Goal: Complete application form

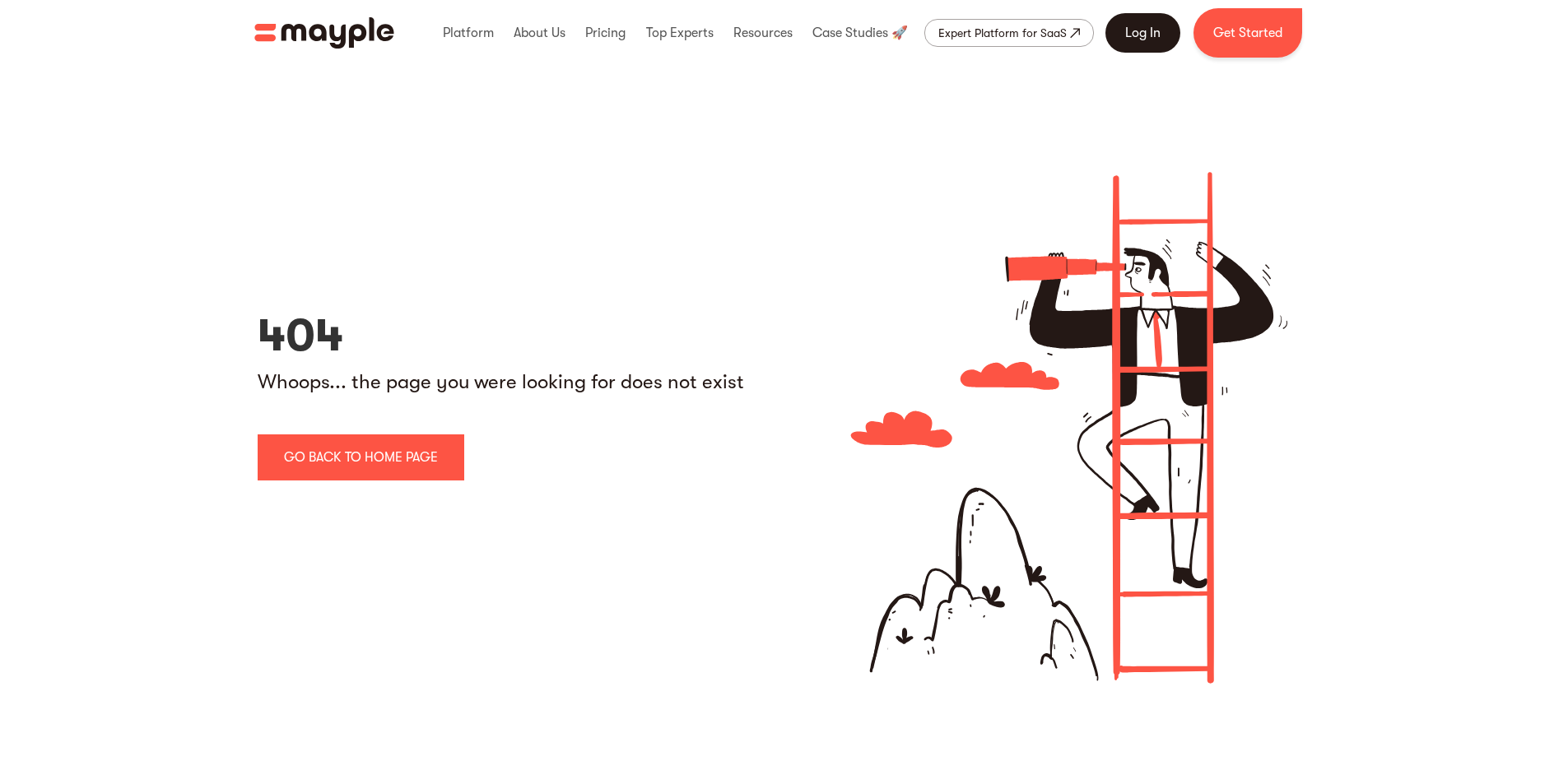
click at [1126, 40] on link "Log In" at bounding box center [1142, 33] width 75 height 40
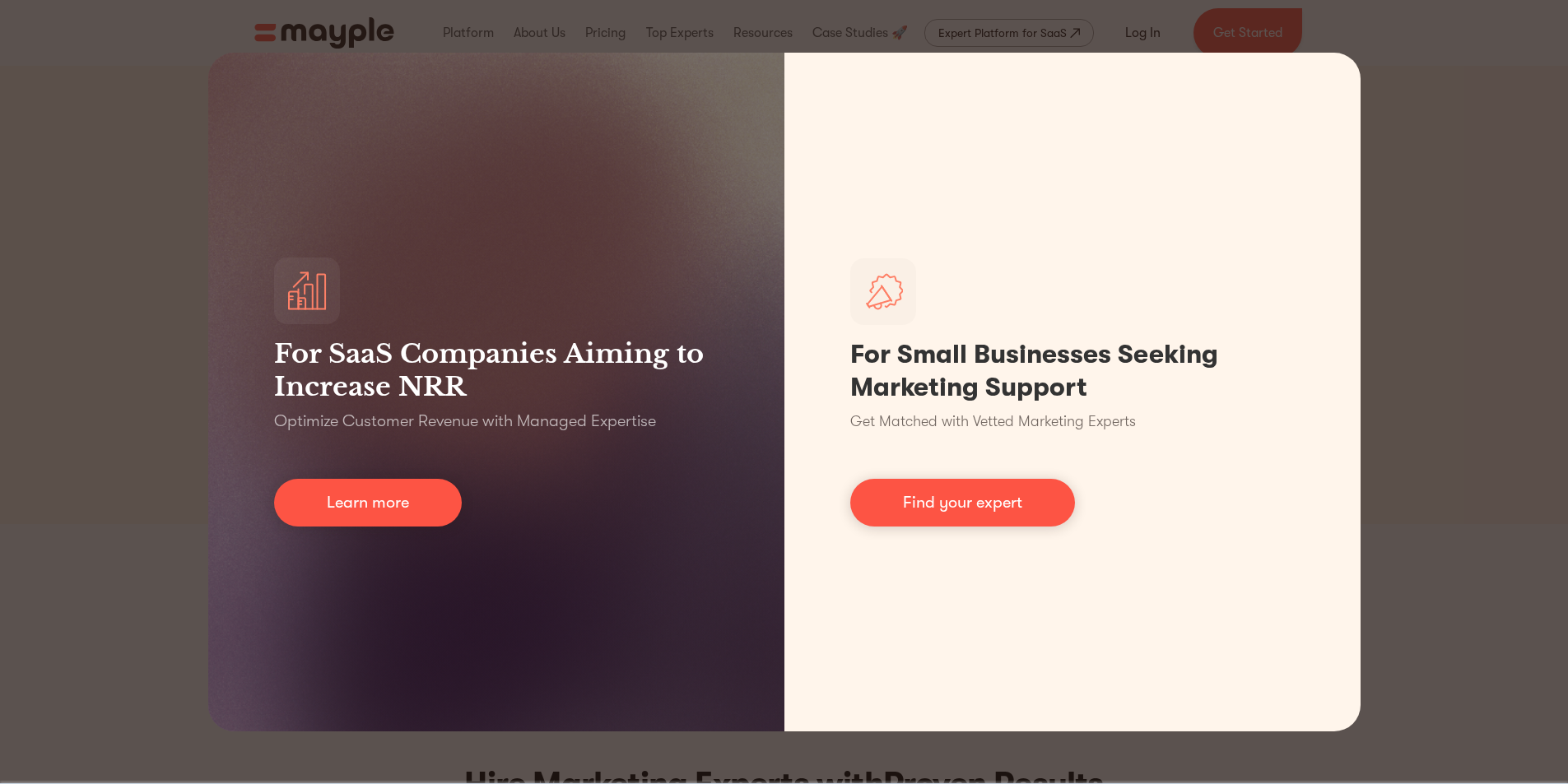
click at [1436, 97] on div "For SaaS Companies Aiming to Increase NRR Optimize Customer Revenue with Manage…" at bounding box center [784, 392] width 1568 height 784
click at [1529, 51] on div "For SaaS Companies Aiming to Increase NRR Optimize Customer Revenue with Manage…" at bounding box center [784, 392] width 1568 height 784
click at [1565, 25] on div "For SaaS Companies Aiming to Increase NRR Optimize Customer Revenue with Manage…" at bounding box center [784, 392] width 1568 height 784
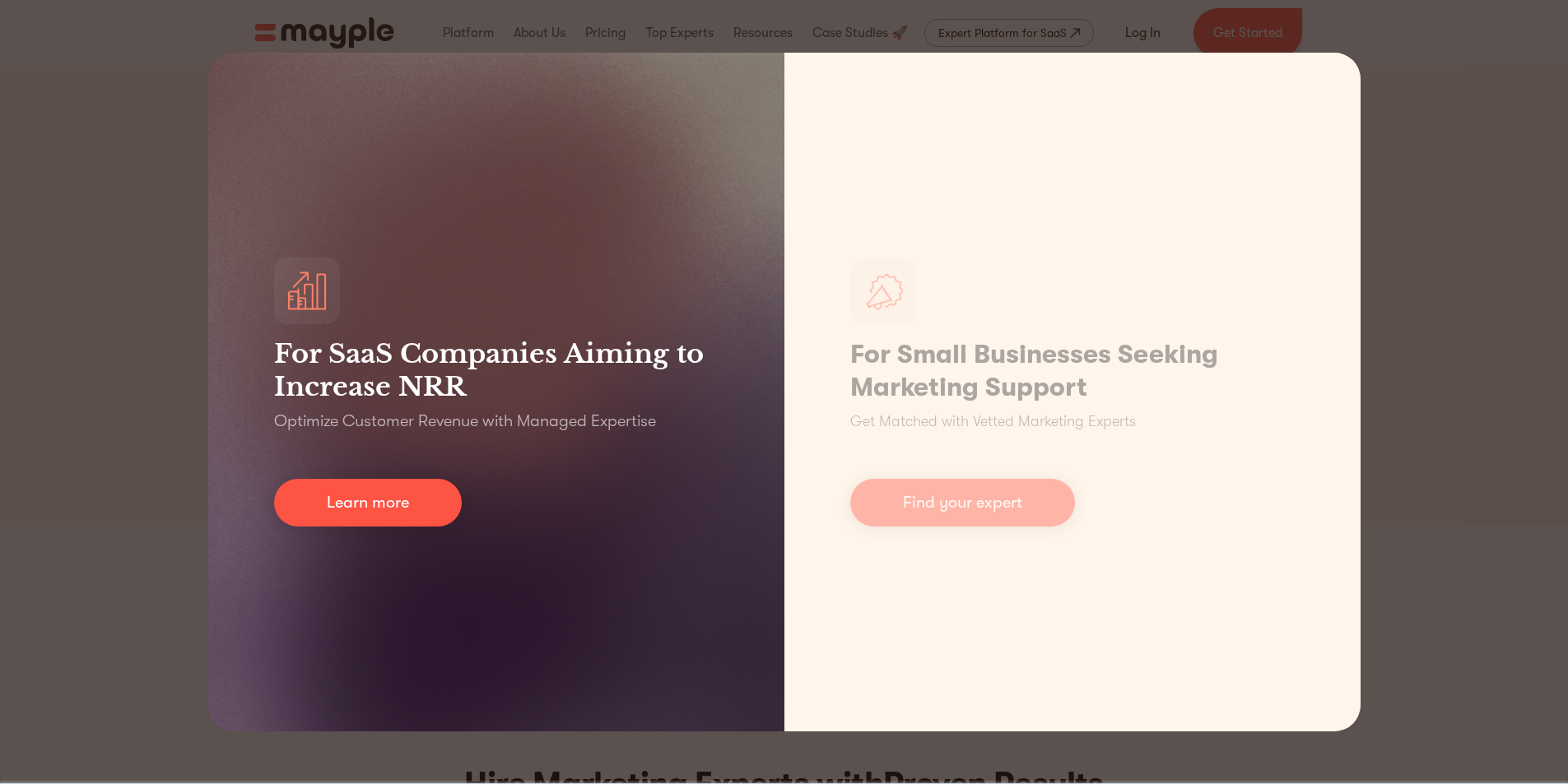
click at [585, 276] on div "For SaaS Companies Aiming to Increase NRR Optimize Customer Revenue with Manage…" at bounding box center [496, 392] width 576 height 679
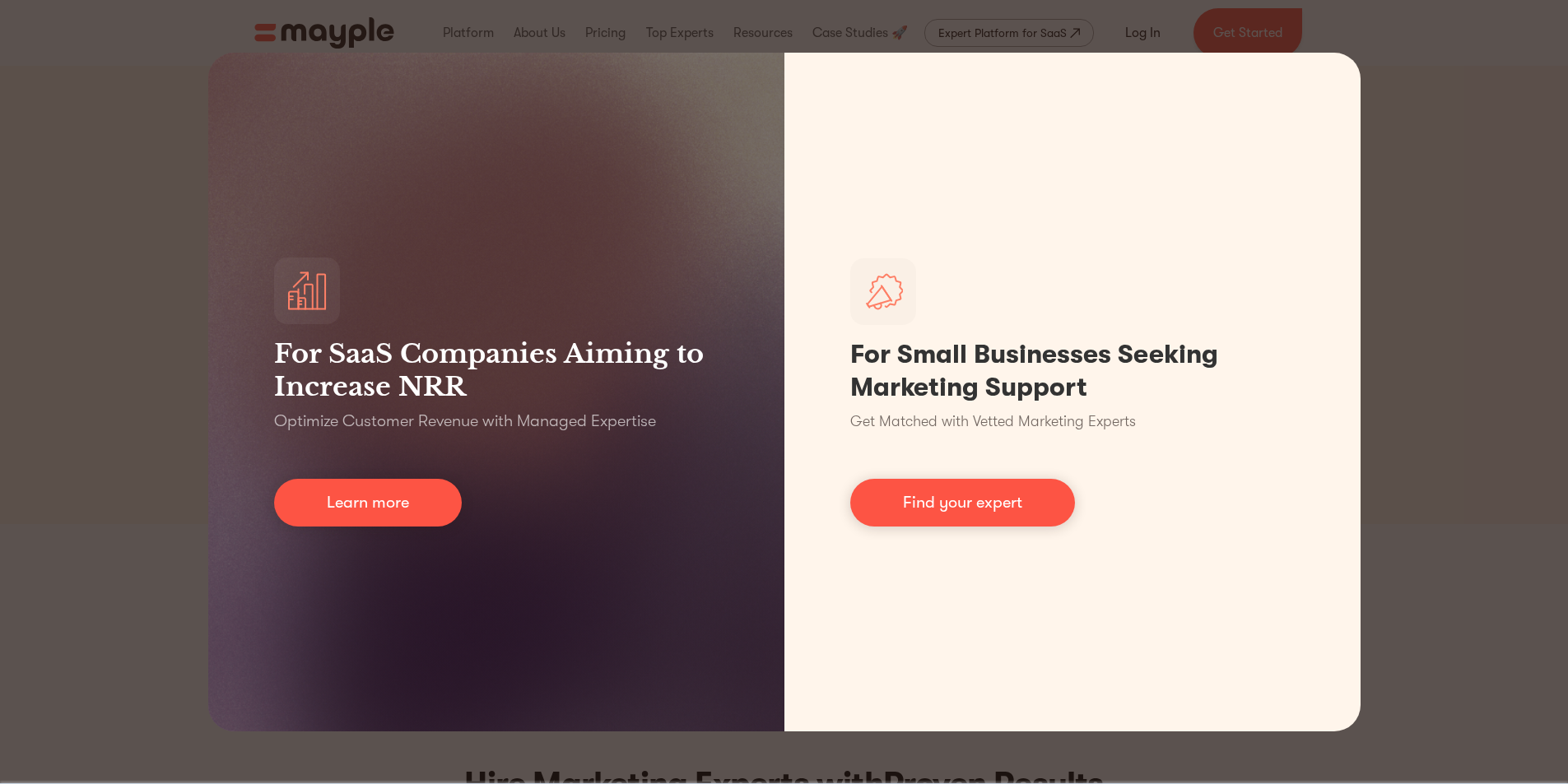
click at [1485, 83] on div "For SaaS Companies Aiming to Increase NRR Optimize Customer Revenue with Manage…" at bounding box center [784, 392] width 1568 height 784
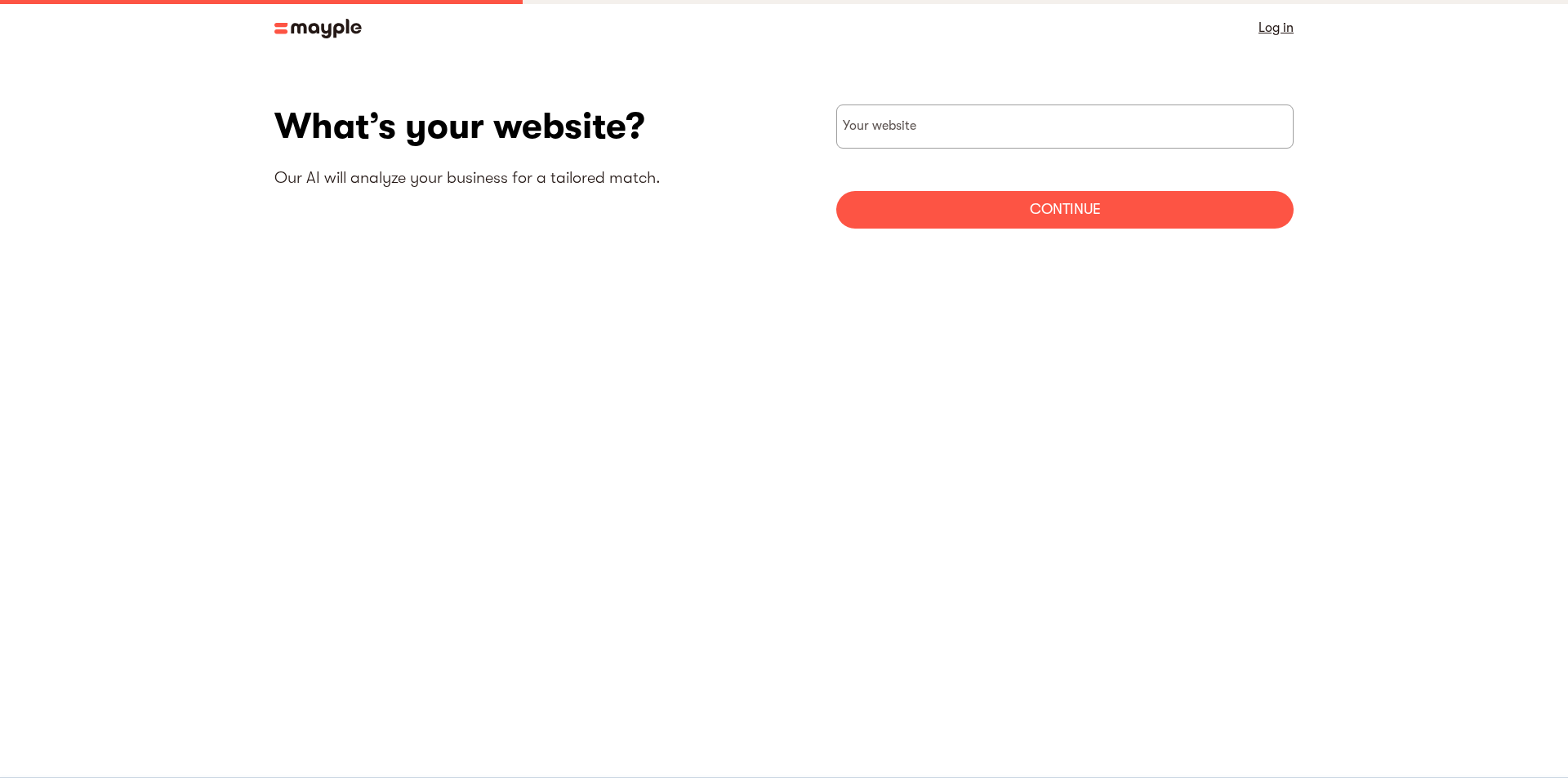
click at [1271, 32] on link "Log in" at bounding box center [1276, 28] width 35 height 23
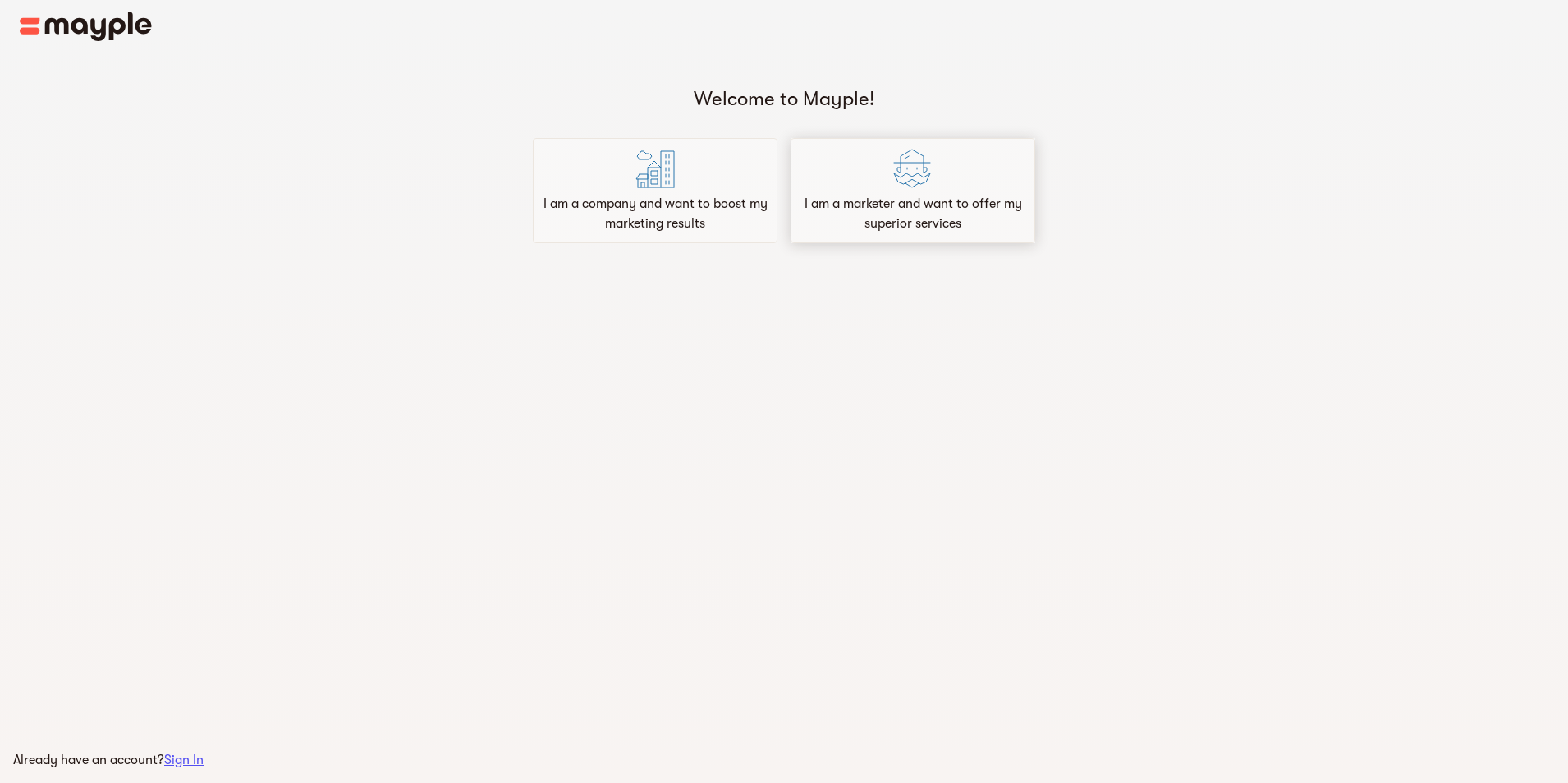
click at [890, 209] on p "I am a marketer and want to offer my superior services" at bounding box center [913, 213] width 229 height 40
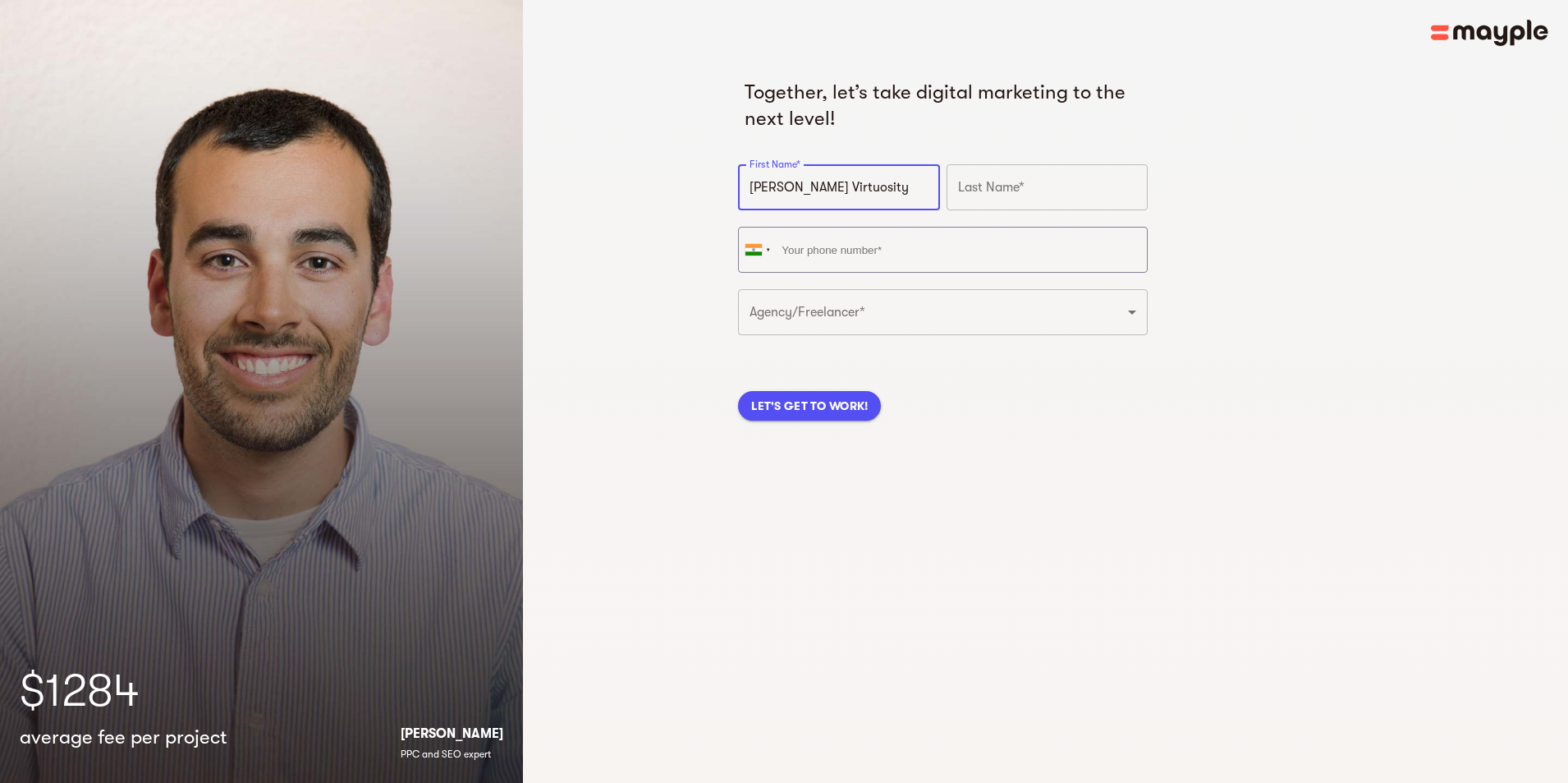
drag, startPoint x: 806, startPoint y: 190, endPoint x: 701, endPoint y: 196, distance: 105.2
click at [701, 196] on div "Together, let’s take digital marketing to the next level! First Name* [PERSON_N…" at bounding box center [1045, 391] width 1045 height 783
type input "Virtuosity"
click at [1044, 188] on input "text" at bounding box center [1047, 187] width 201 height 46
type input "Digital"
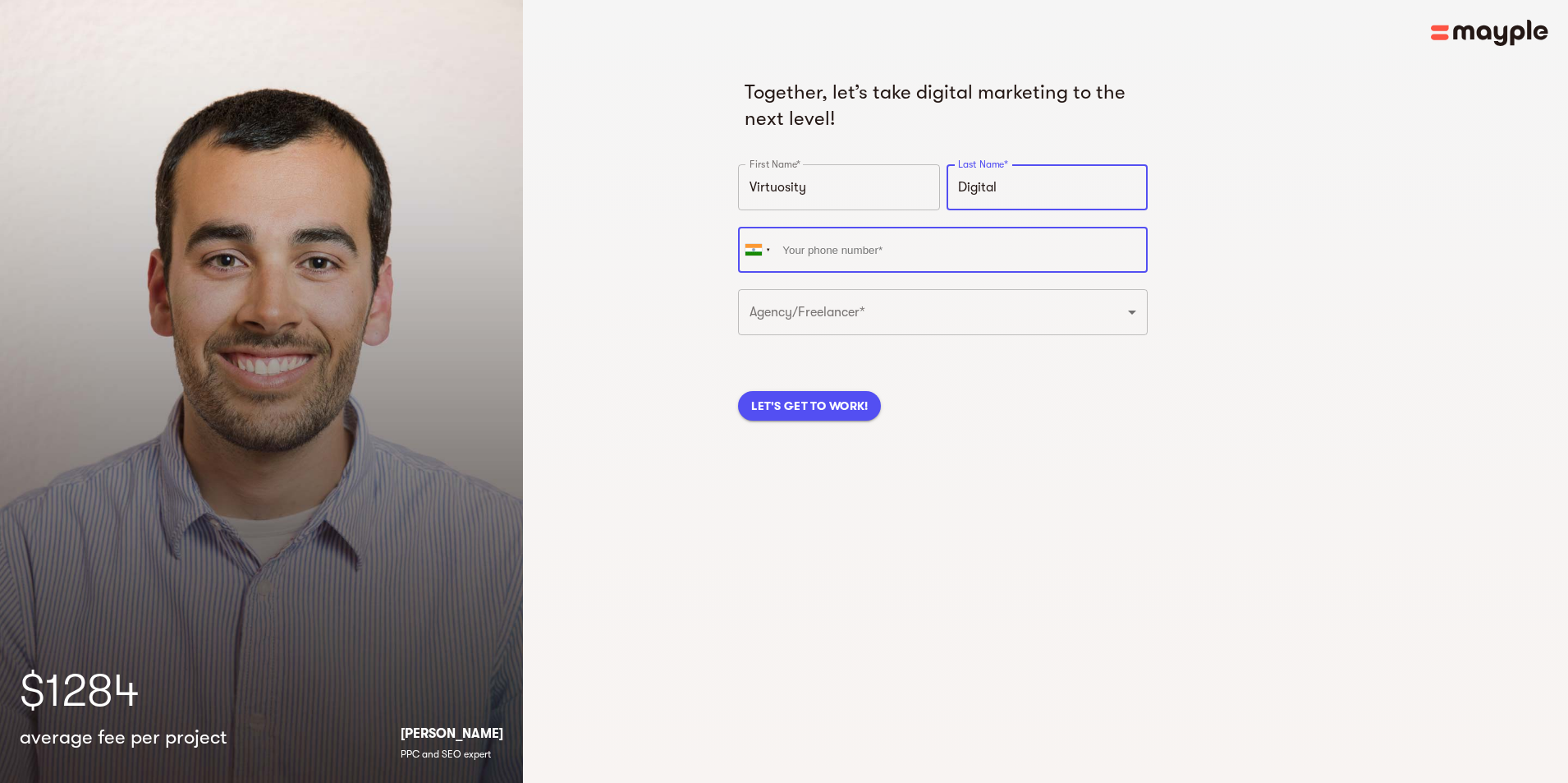
click at [866, 239] on input "tel" at bounding box center [942, 249] width 409 height 46
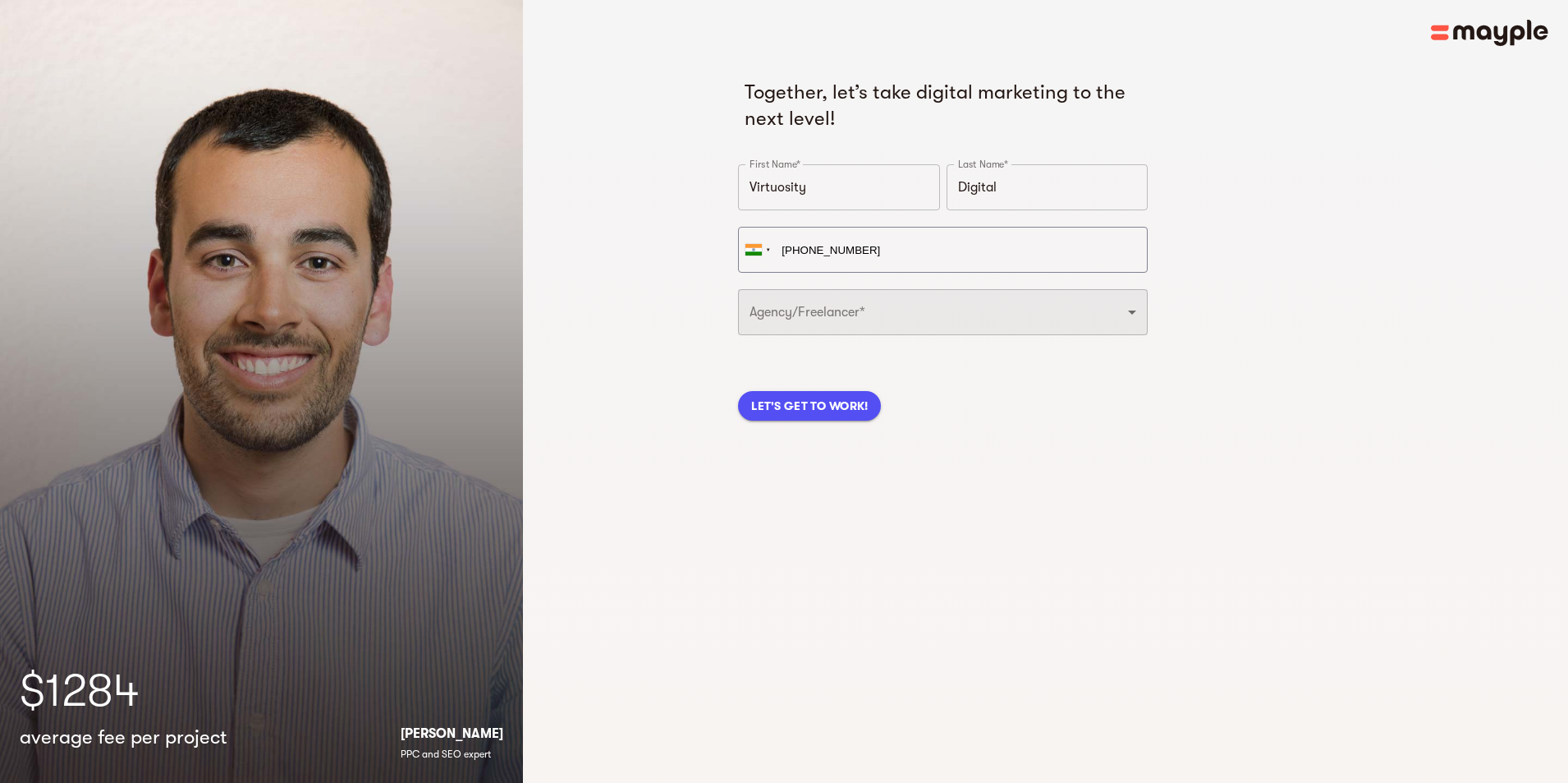
type input "[PHONE_NUMBER]"
click at [855, 308] on select "Freelancer Digital Agency" at bounding box center [942, 311] width 409 height 46
select select "DIGITAL_AGENCY"
click at [738, 289] on select "Freelancer Digital Agency" at bounding box center [942, 311] width 409 height 46
click at [819, 405] on span "LET'S GET TO WORK!" at bounding box center [810, 406] width 117 height 19
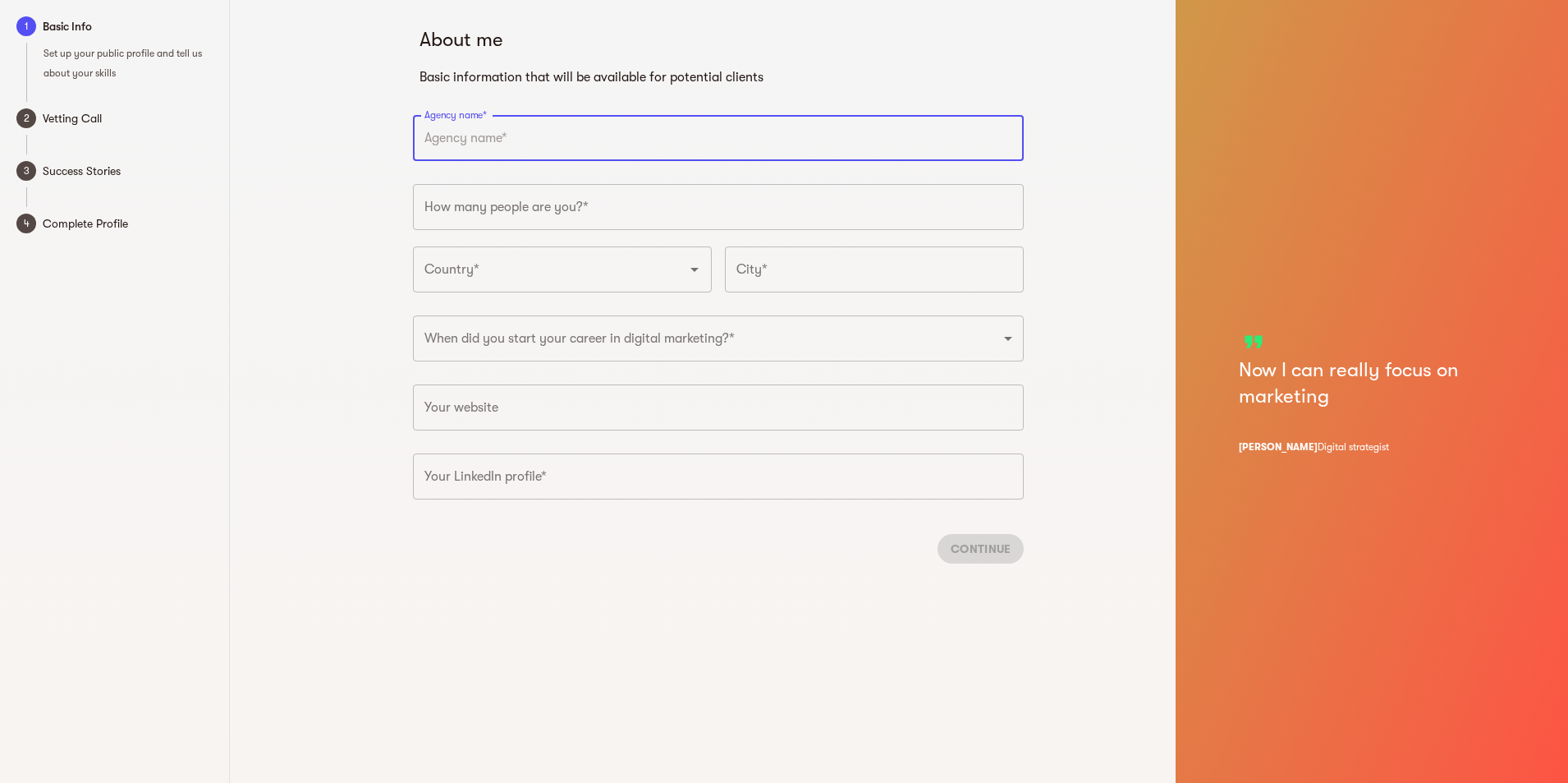
click at [483, 147] on input "text" at bounding box center [718, 137] width 610 height 46
click at [483, 138] on input "text" at bounding box center [718, 137] width 610 height 46
type input "VirtuosityDigital"
click at [515, 208] on input "number" at bounding box center [718, 206] width 610 height 46
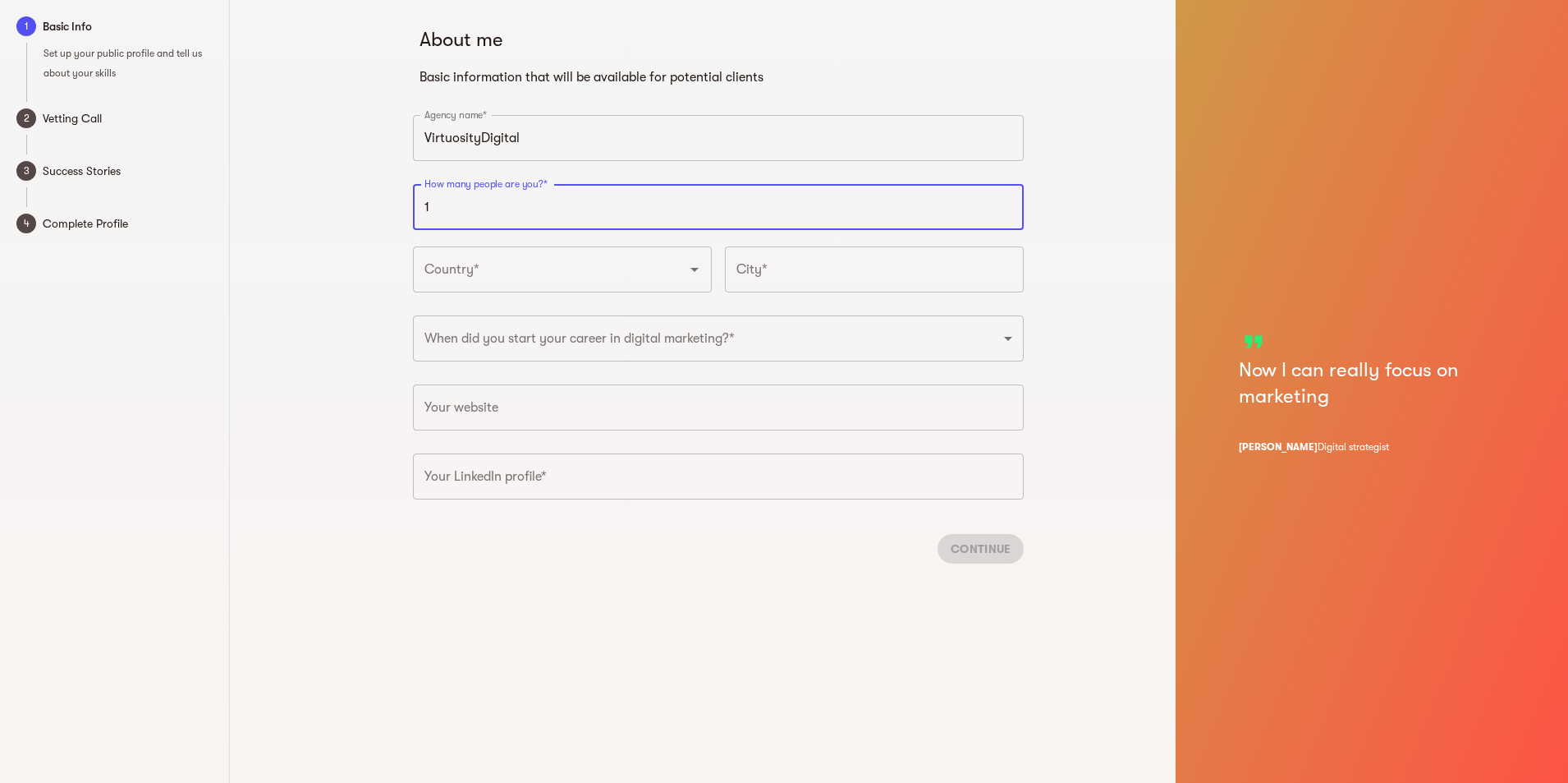
click at [1010, 209] on input "1" at bounding box center [718, 206] width 610 height 46
click at [1006, 203] on input "2" at bounding box center [718, 206] width 610 height 46
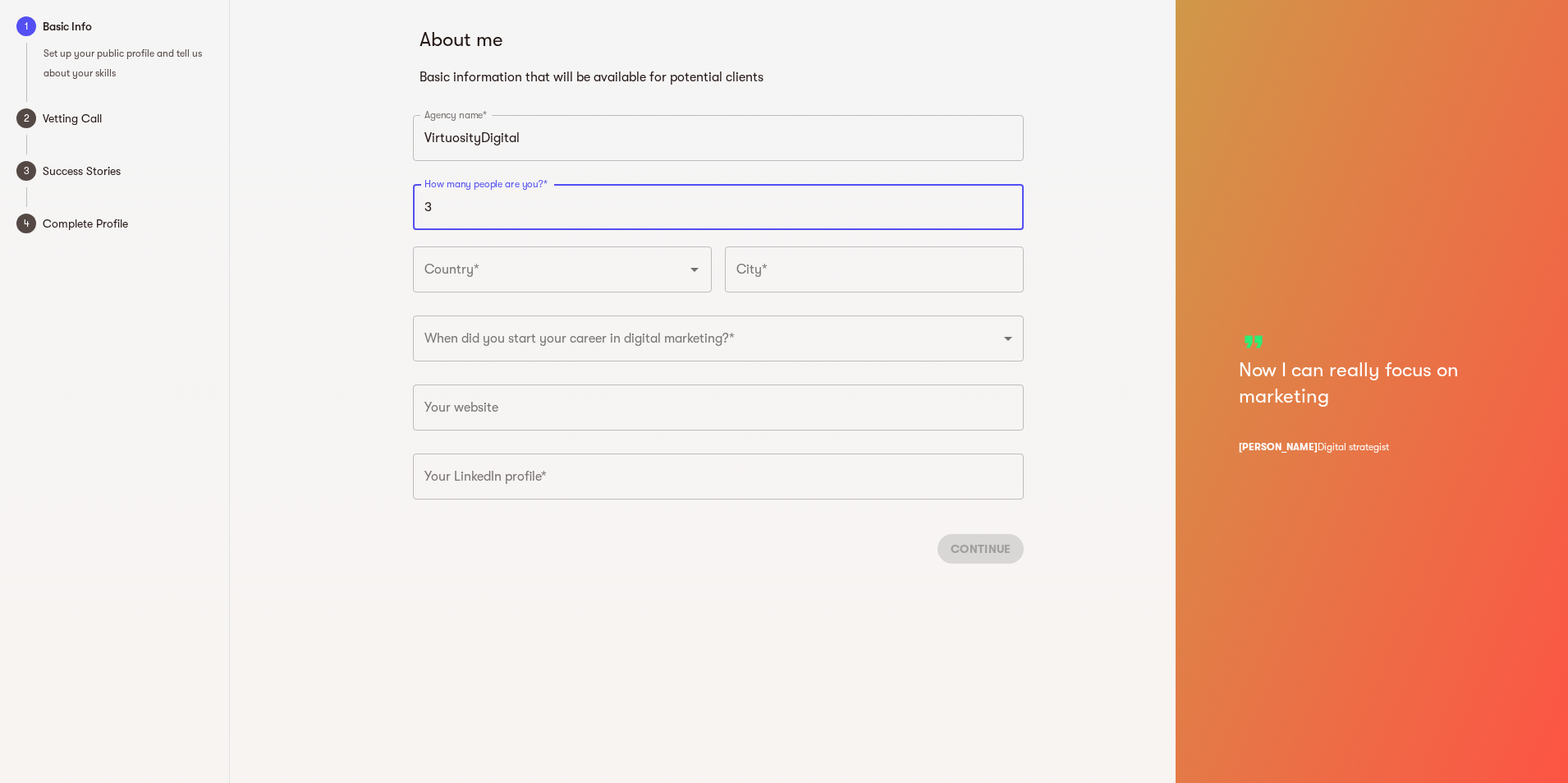
click at [1006, 203] on input "3" at bounding box center [718, 206] width 610 height 46
click at [1006, 203] on input "4" at bounding box center [718, 206] width 610 height 46
click at [1006, 203] on input "5" at bounding box center [718, 206] width 610 height 46
click at [1006, 203] on input "6" at bounding box center [718, 206] width 610 height 46
click at [1006, 203] on input "7" at bounding box center [718, 206] width 610 height 46
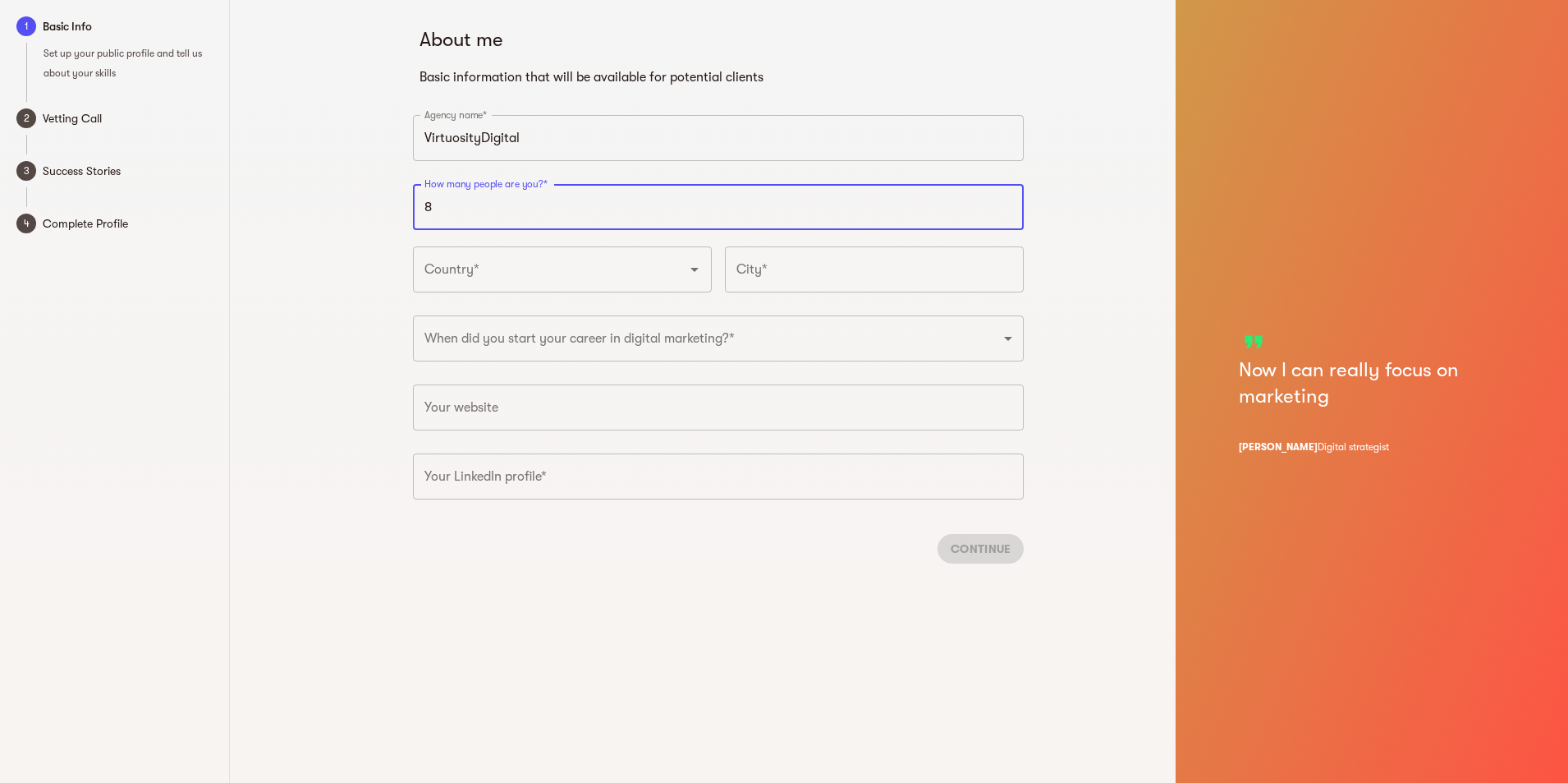
click at [1006, 203] on input "8" at bounding box center [718, 206] width 610 height 46
click at [1006, 203] on input "9" at bounding box center [718, 206] width 610 height 46
click at [1006, 203] on input "10" at bounding box center [718, 206] width 610 height 46
click at [1006, 203] on input "11" at bounding box center [718, 206] width 610 height 46
click at [1006, 203] on input "58" at bounding box center [718, 206] width 610 height 46
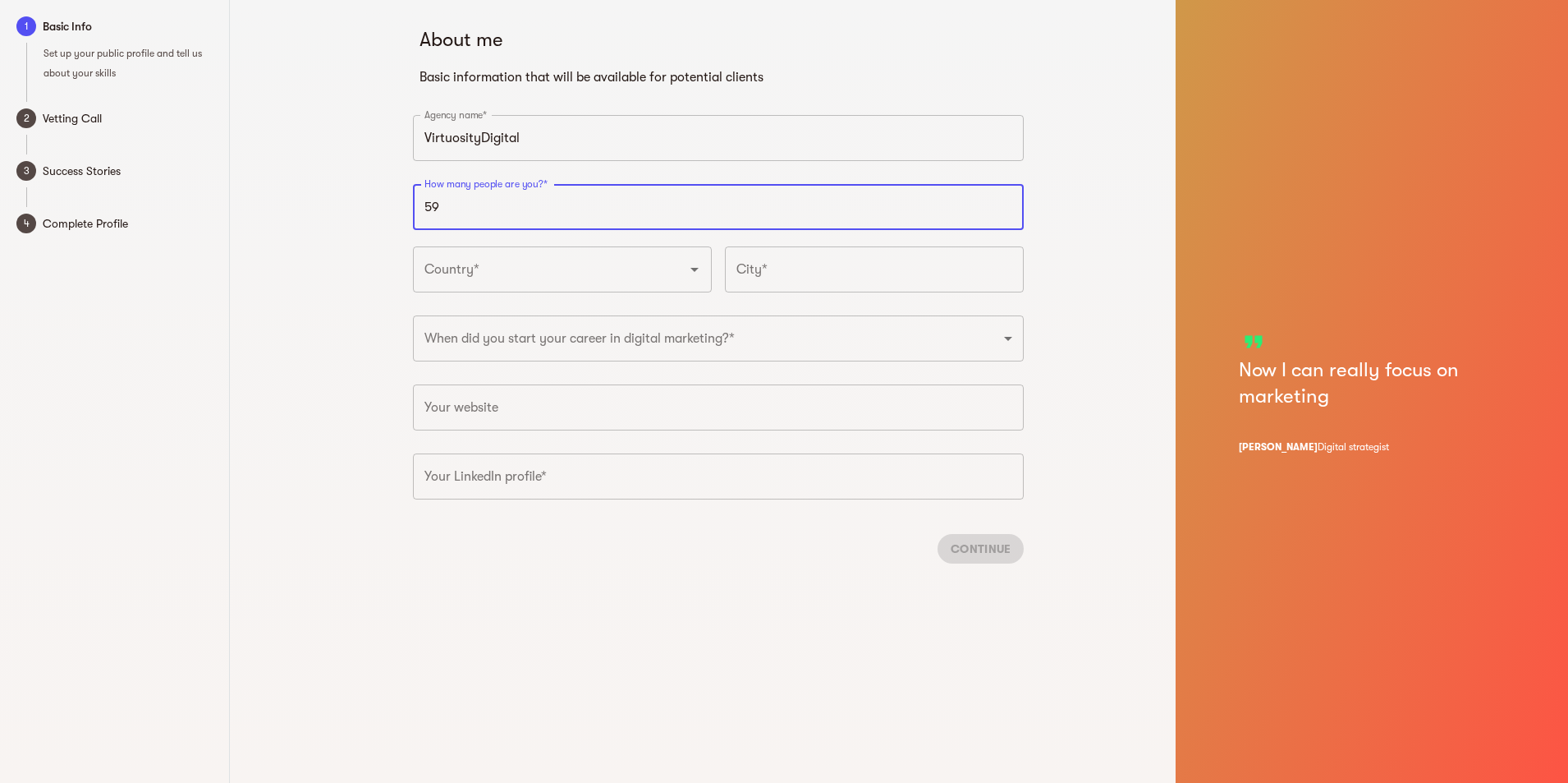
click at [1006, 203] on input "59" at bounding box center [718, 206] width 610 height 46
type input "60"
click at [1006, 203] on input "60" at bounding box center [718, 206] width 610 height 46
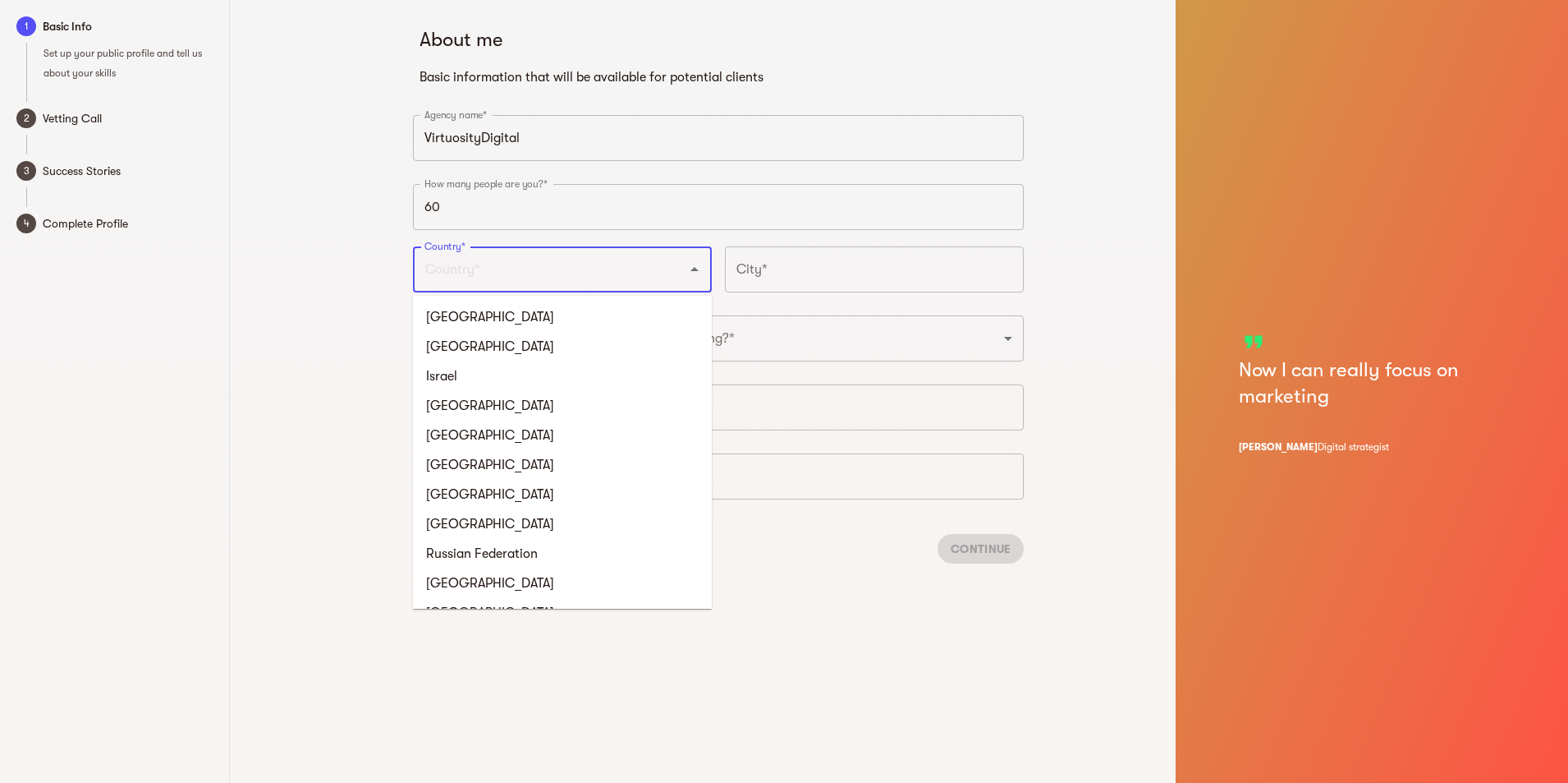
click at [531, 280] on input "Country*" at bounding box center [539, 269] width 238 height 31
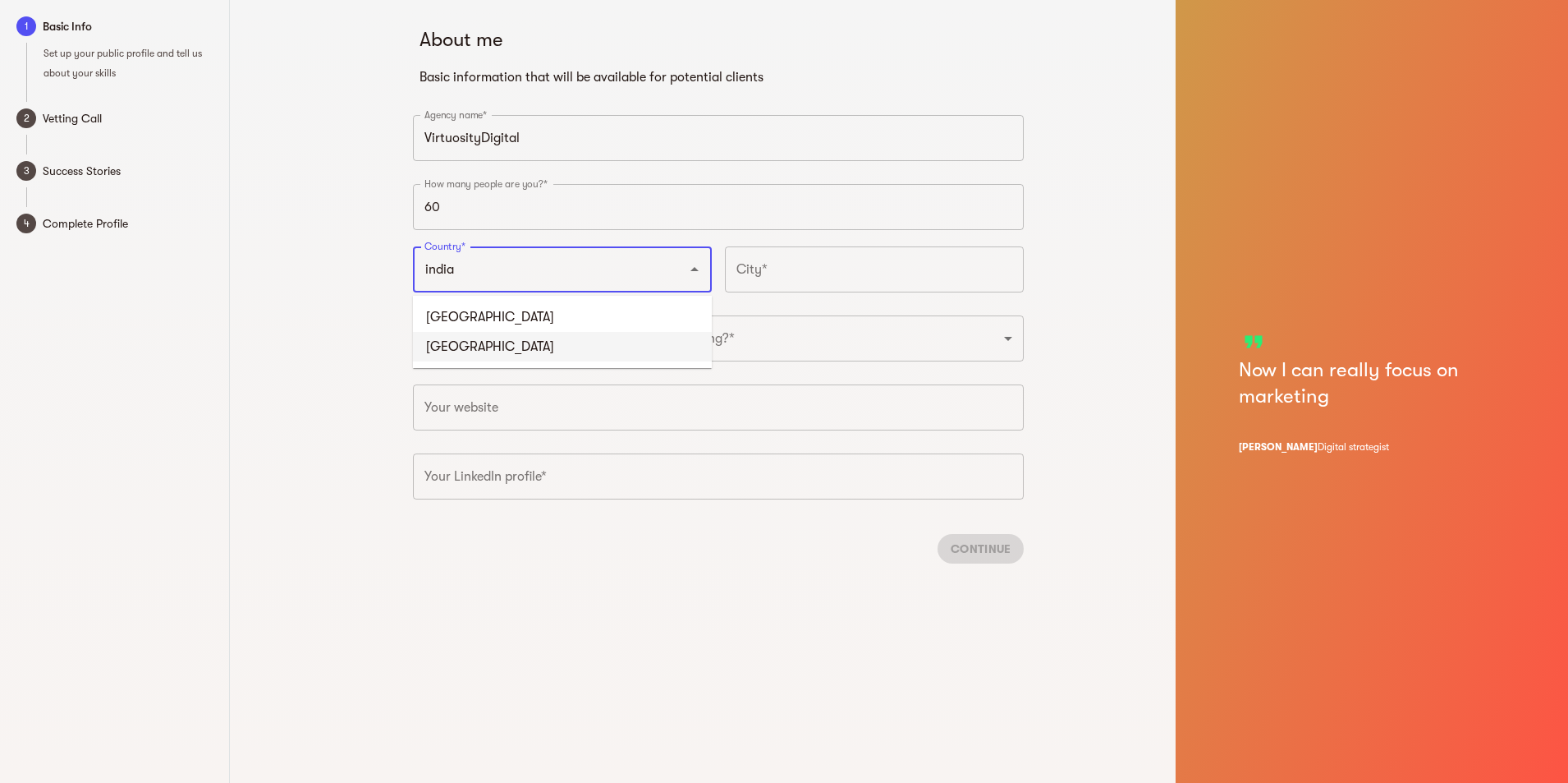
click at [461, 341] on li "India" at bounding box center [562, 346] width 298 height 29
type input "India"
click at [821, 265] on input "text" at bounding box center [874, 268] width 298 height 46
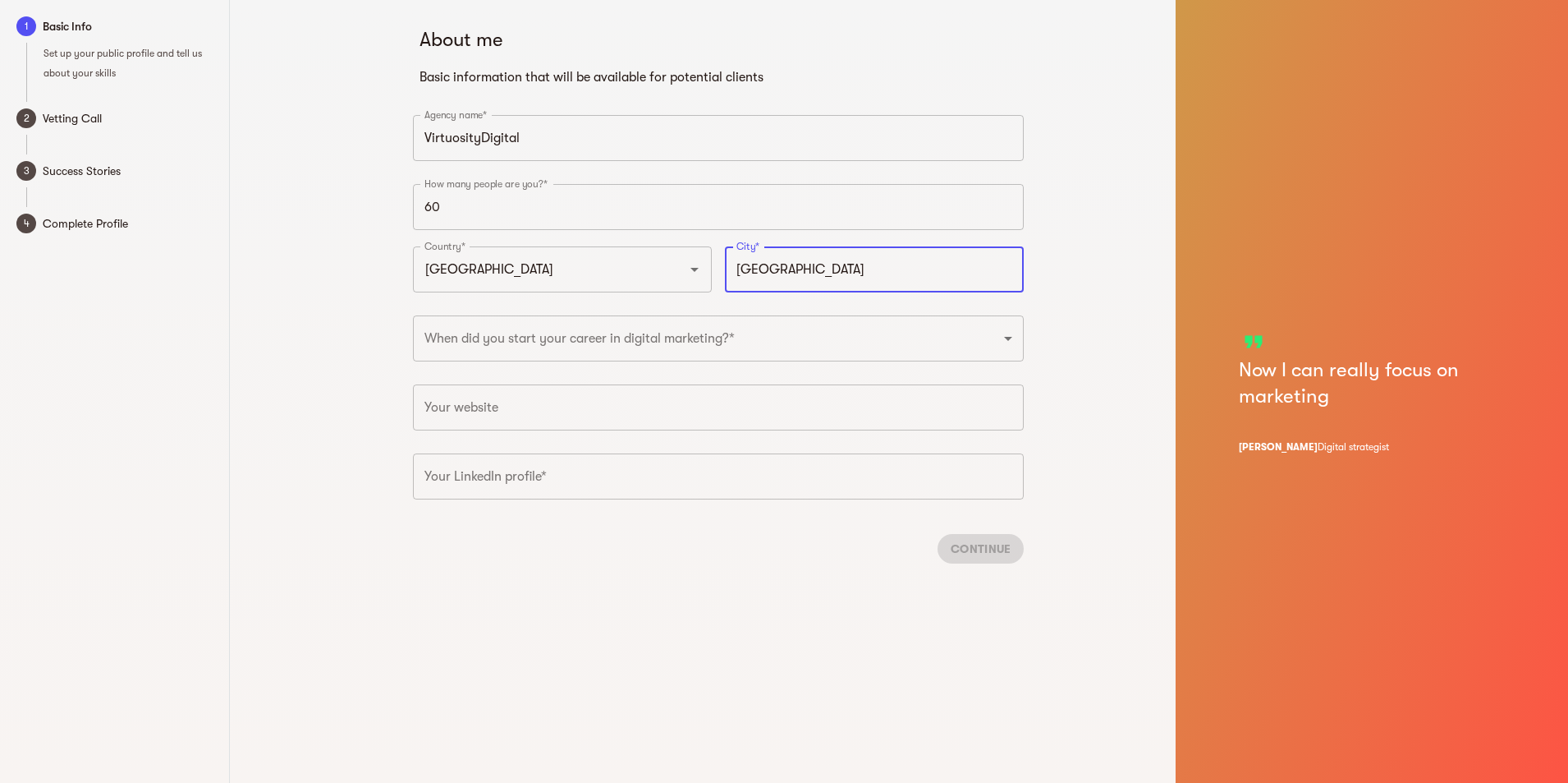
type input "punjab"
click at [764, 362] on div "When did you start your career in digital marketing?* 2025 2024 2023 2022 2021 …" at bounding box center [718, 343] width 624 height 69
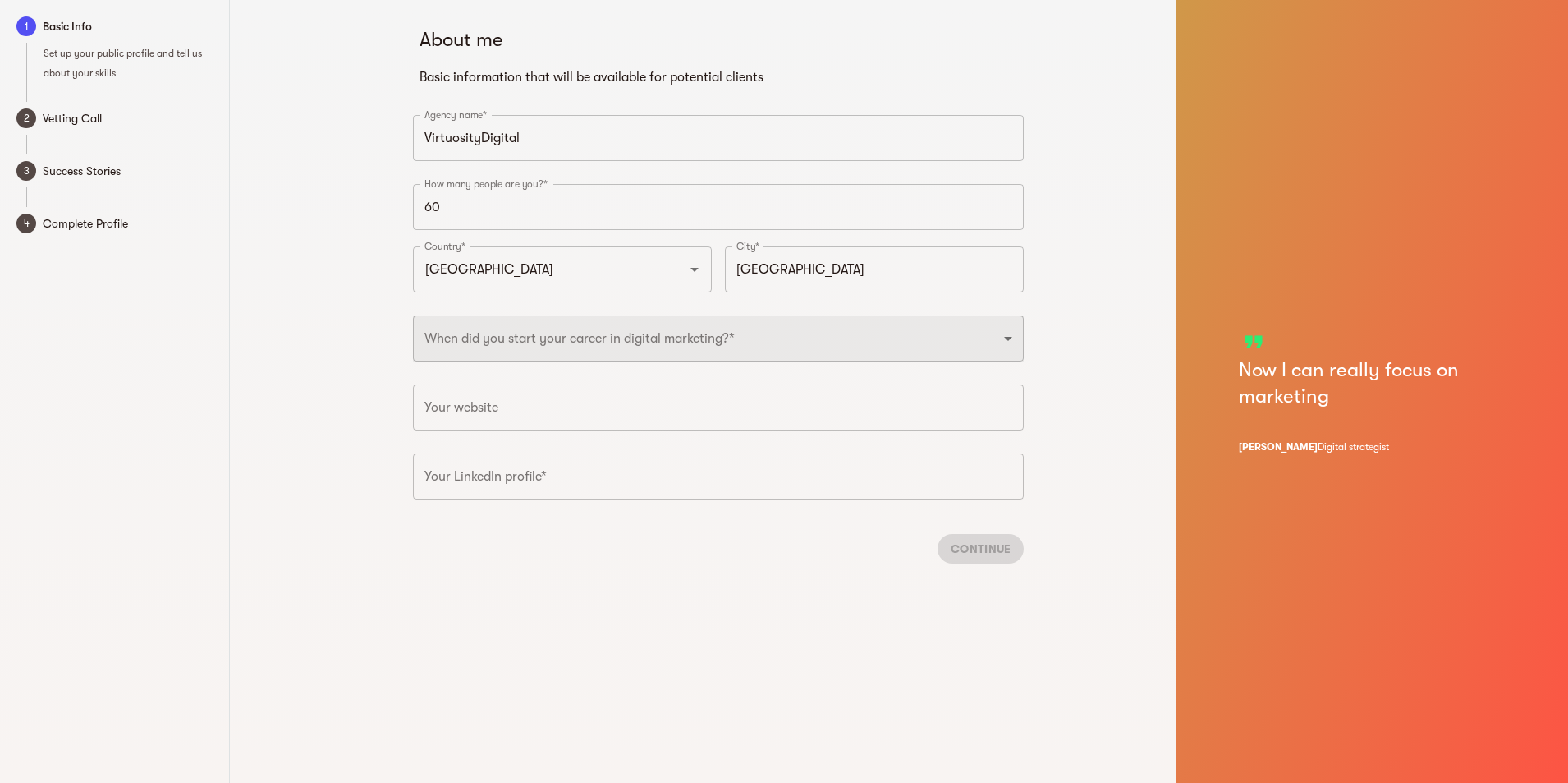
click at [761, 338] on select "2025 2024 2023 2022 2021 2020 2019 2018 2017 2016 2015 2014 2013 2012 2011 2010…" at bounding box center [718, 338] width 610 height 46
select select "2022"
click at [413, 315] on select "2025 2024 2023 2022 2021 2020 2019 2018 2017 2016 2015 2014 2013 2012 2011 2010…" at bounding box center [718, 338] width 610 height 46
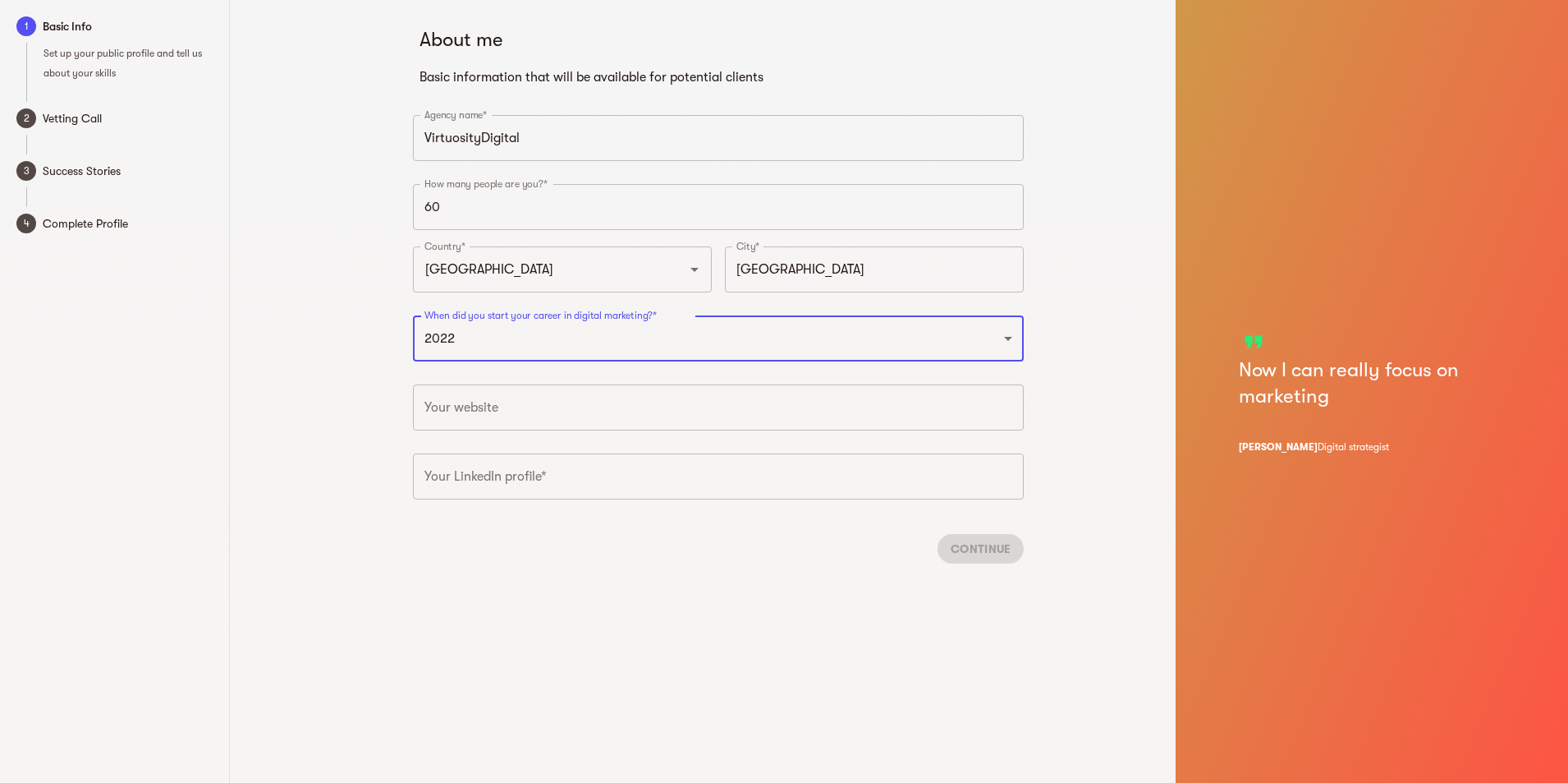
click at [491, 396] on input "text" at bounding box center [718, 407] width 610 height 46
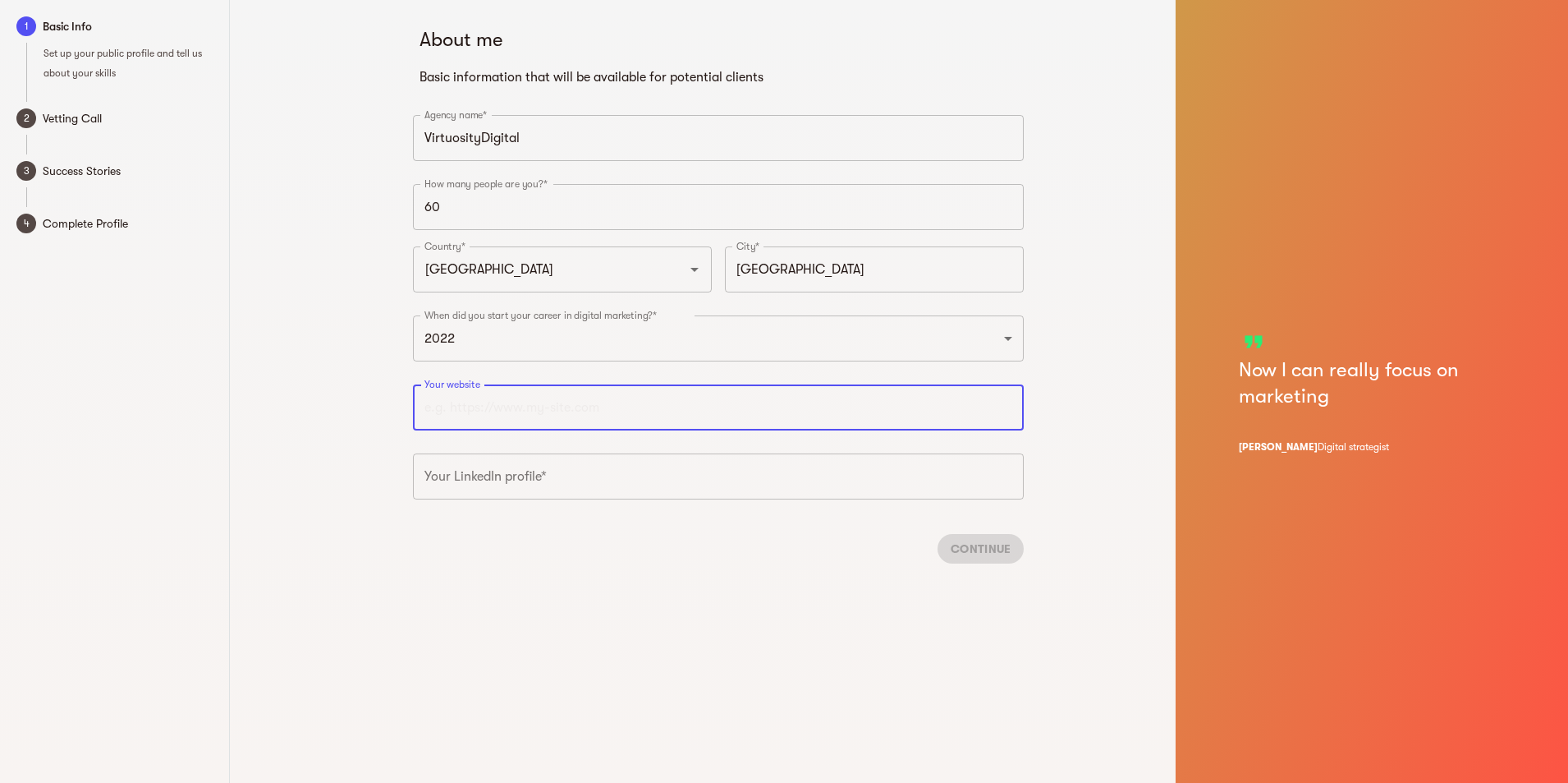
click at [572, 395] on input "text" at bounding box center [718, 407] width 610 height 46
paste input "https://www.virtuositydigital.com/"
type input "https://www.virtuositydigital.com"
click at [983, 555] on div "Continue" at bounding box center [718, 548] width 610 height 55
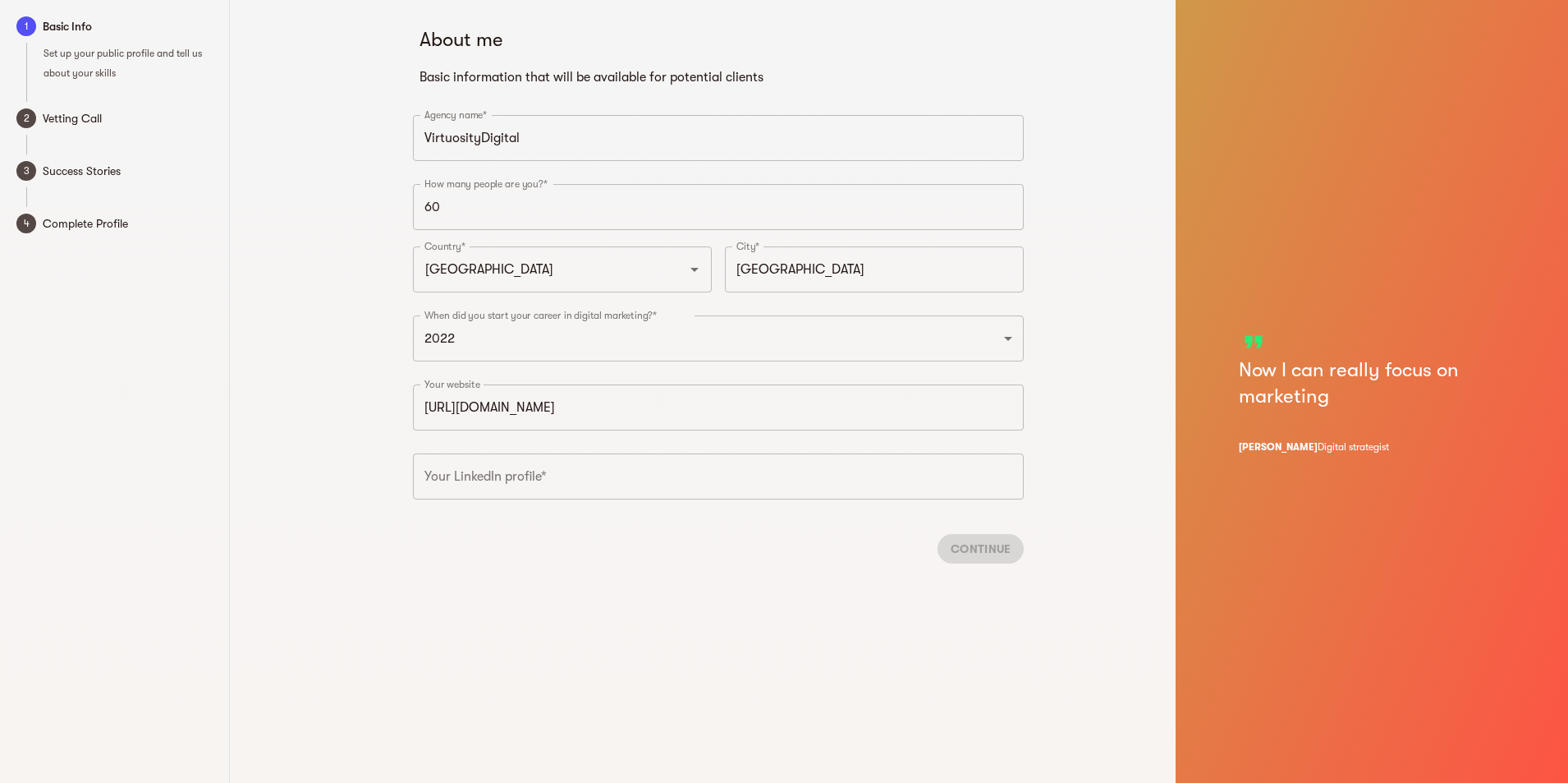
click at [648, 473] on input "text" at bounding box center [718, 476] width 610 height 46
